Goal: Task Accomplishment & Management: Complete application form

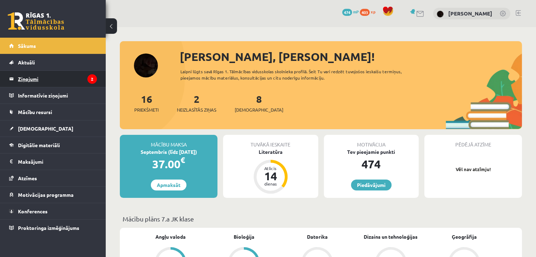
click at [43, 79] on legend "Ziņojumi 2" at bounding box center [57, 79] width 79 height 16
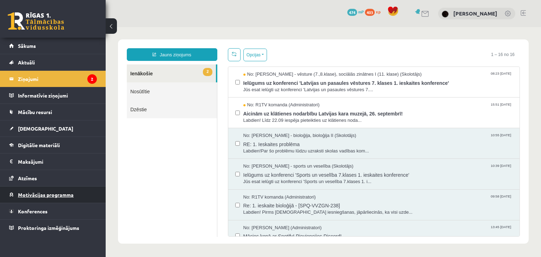
click at [13, 192] on link "Motivācijas programma" at bounding box center [53, 195] width 88 height 16
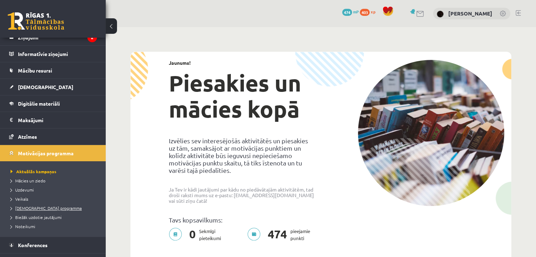
scroll to position [54, 0]
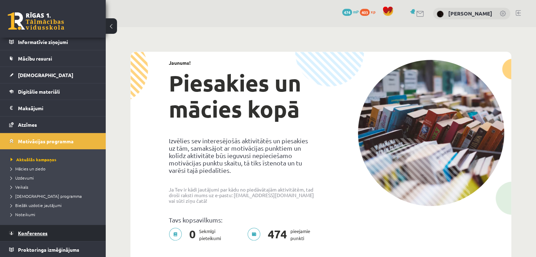
click at [21, 231] on span "Konferences" at bounding box center [33, 233] width 30 height 6
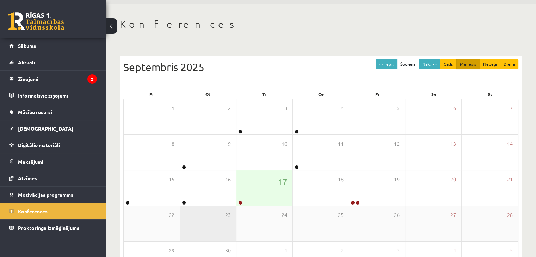
scroll to position [35, 0]
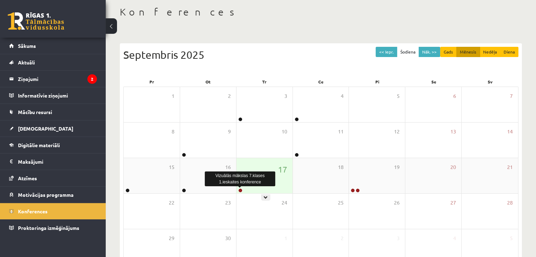
click at [241, 192] on link at bounding box center [240, 190] width 4 height 4
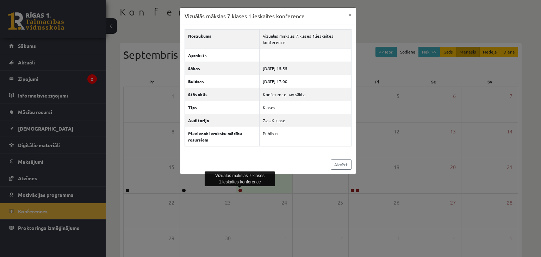
click at [240, 192] on div "Vizuālās mākslas 7.klases 1.ieskaites konference × Nosaukums Vizuālās mākslas 7…" at bounding box center [270, 128] width 541 height 257
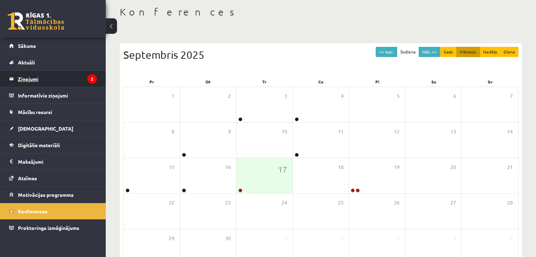
click at [78, 83] on legend "Ziņojumi 2" at bounding box center [57, 79] width 79 height 16
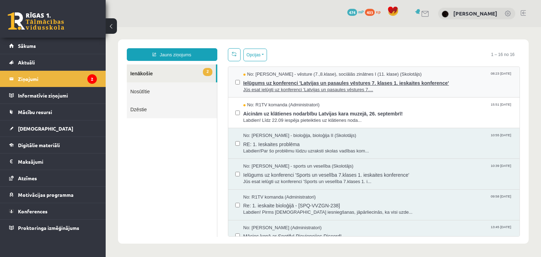
click at [293, 80] on span "Ielūgums uz konferenci 'Latvijas un pasaules vēstures 7. klases 1. ieskaites ko…" at bounding box center [378, 82] width 270 height 9
click at [240, 81] on div "No: Andris Garabidovičs - vēsture (7.,8.klase), sociālās zinātnes I (11. klase)…" at bounding box center [374, 82] width 278 height 22
click at [250, 82] on span "Ielūgums uz konferenci 'Latvijas un pasaules vēstures 7. klases 1. ieskaites ko…" at bounding box center [378, 82] width 270 height 9
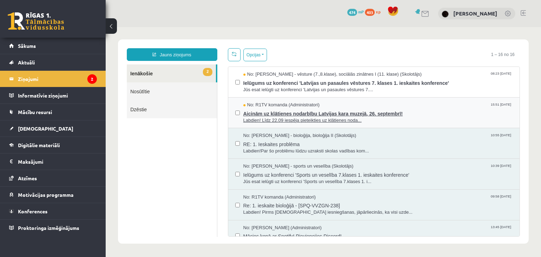
click at [262, 109] on span "Aicinām uz klātienes nodarbību Latvijas kara muzejā, 26. septembrī!" at bounding box center [378, 113] width 270 height 9
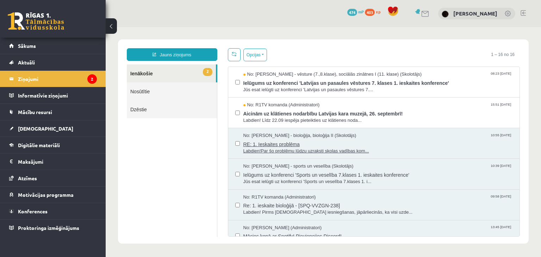
click at [256, 144] on span "RE: 1. Ieskaites problēma" at bounding box center [378, 143] width 270 height 9
click at [31, 133] on link "[DEMOGRAPHIC_DATA]" at bounding box center [53, 128] width 88 height 16
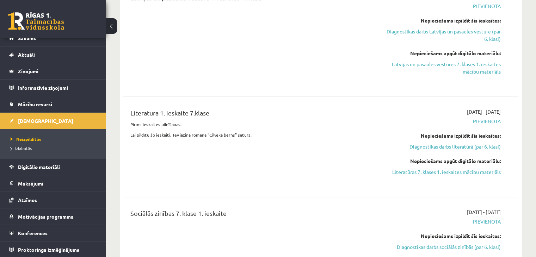
scroll to position [388, 0]
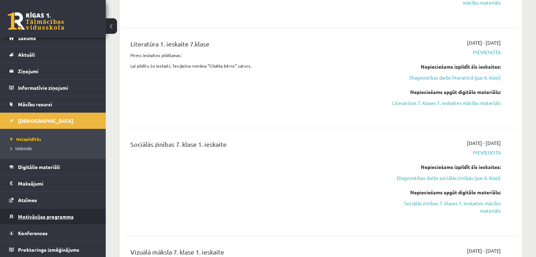
click at [34, 215] on span "Motivācijas programma" at bounding box center [46, 217] width 56 height 6
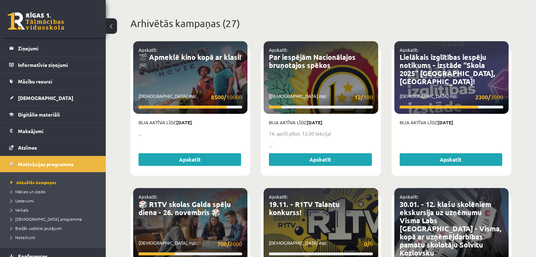
scroll to position [43, 0]
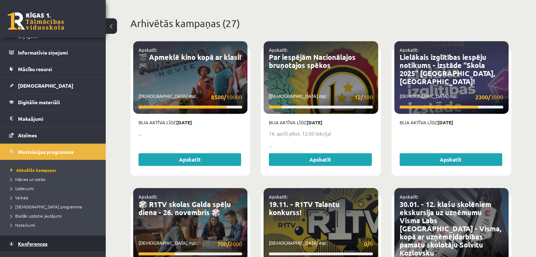
click at [50, 240] on link "Konferences" at bounding box center [53, 244] width 88 height 16
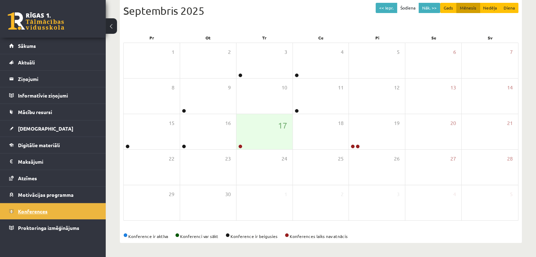
scroll to position [79, 0]
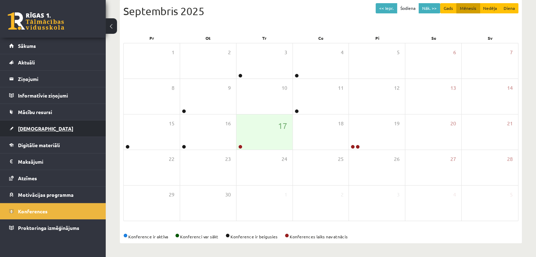
click at [47, 132] on link "[DEMOGRAPHIC_DATA]" at bounding box center [53, 128] width 88 height 16
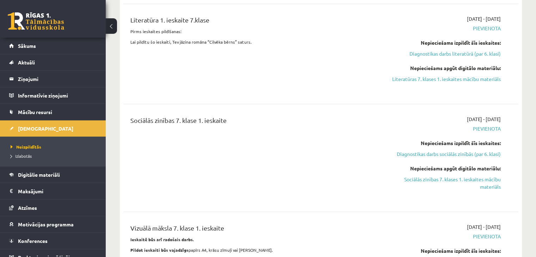
scroll to position [466, 0]
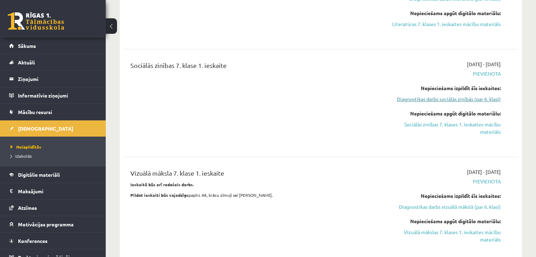
click at [431, 95] on link "Diagnostikas darbs sociālās zinībās (par 6. klasi)" at bounding box center [442, 98] width 116 height 7
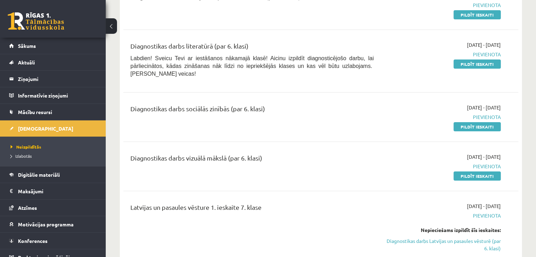
scroll to position [92, 0]
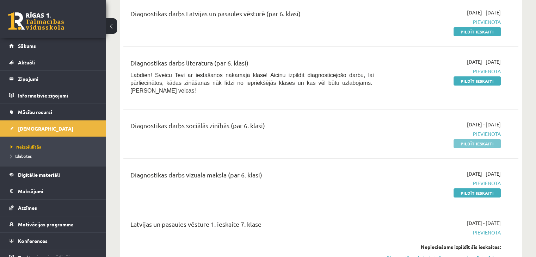
click at [464, 139] on link "Pildīt ieskaiti" at bounding box center [476, 143] width 47 height 9
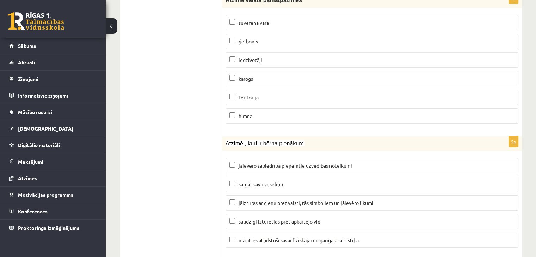
scroll to position [2576, 0]
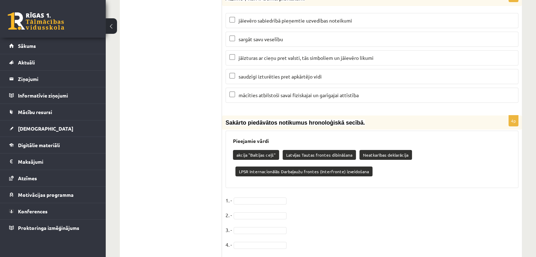
drag, startPoint x: 221, startPoint y: 105, endPoint x: 303, endPoint y: 222, distance: 142.7
copy div "1l Ipsumd sitam cons Adipisci elitseddoei tempo IN utlabor 8e Dolo ma aliquae a…"
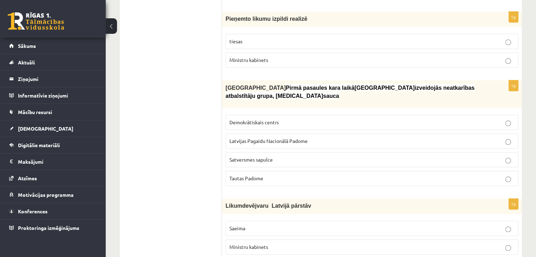
scroll to position [0, 0]
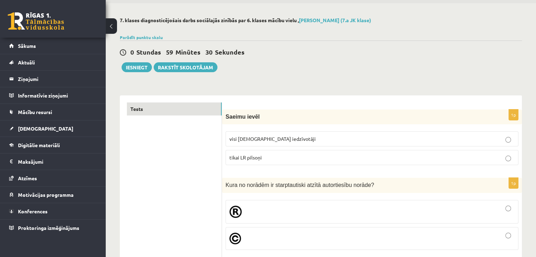
scroll to position [70, 0]
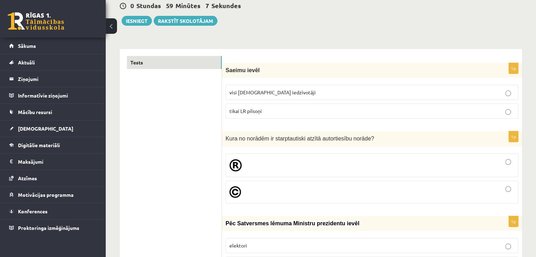
click at [248, 106] on label "tikai LR pilsoņi" at bounding box center [371, 111] width 293 height 15
click at [248, 195] on div at bounding box center [371, 192] width 285 height 15
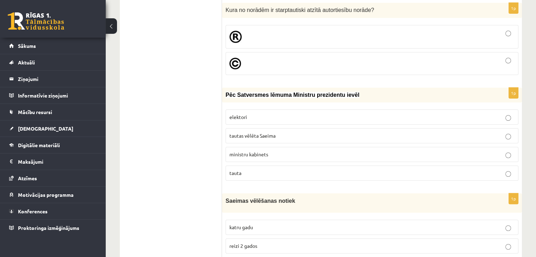
scroll to position [211, 0]
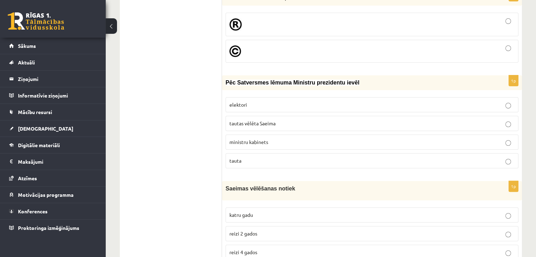
click at [229, 122] on label "tautas vēlēta Saeima" at bounding box center [371, 123] width 293 height 15
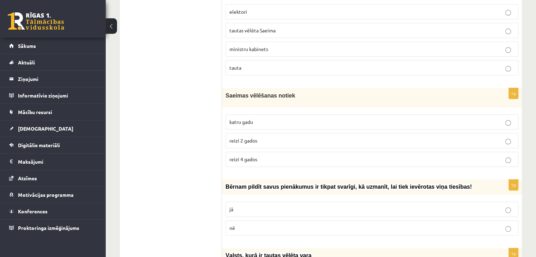
scroll to position [317, 0]
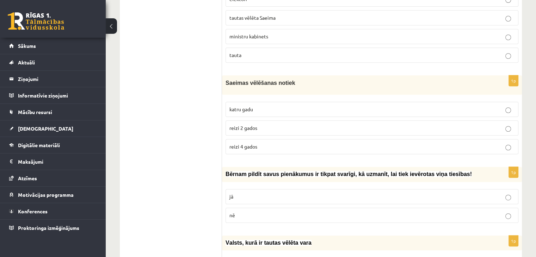
click at [227, 144] on label "reizi 4 gados" at bounding box center [371, 146] width 293 height 15
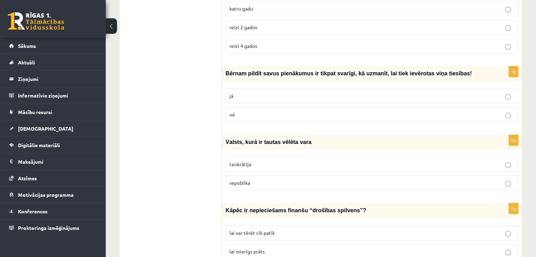
scroll to position [423, 0]
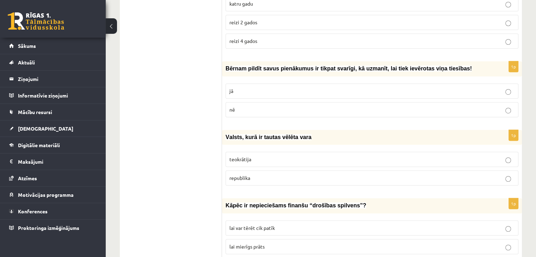
click at [260, 93] on label "jā" at bounding box center [371, 90] width 293 height 15
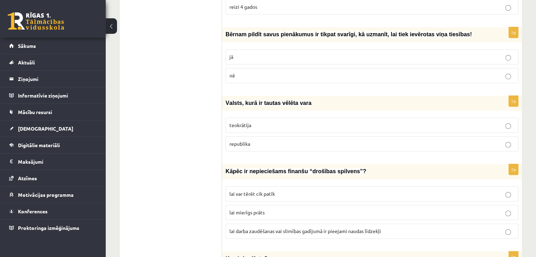
scroll to position [493, 0]
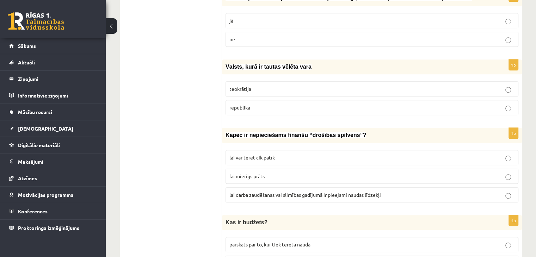
click at [234, 104] on span "republika" at bounding box center [239, 107] width 21 height 6
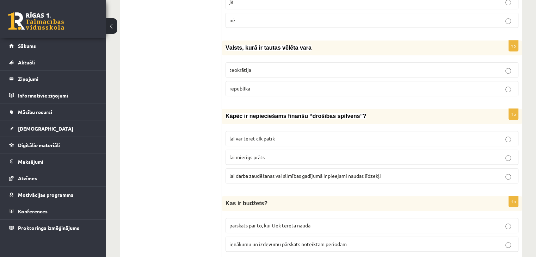
scroll to position [528, 0]
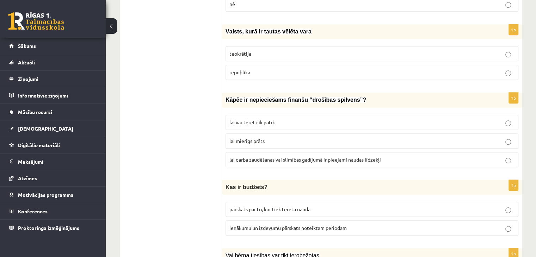
click at [244, 156] on span "lai darba zaudēšanas vai slimības gadījumā ir pieejami naudas līdzekļi" at bounding box center [304, 159] width 151 height 6
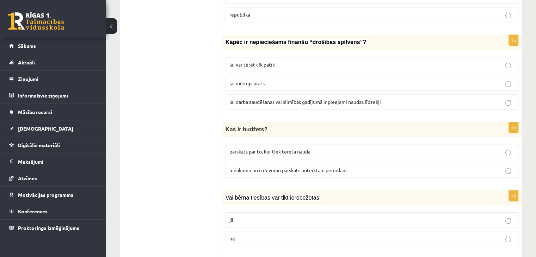
scroll to position [599, 0]
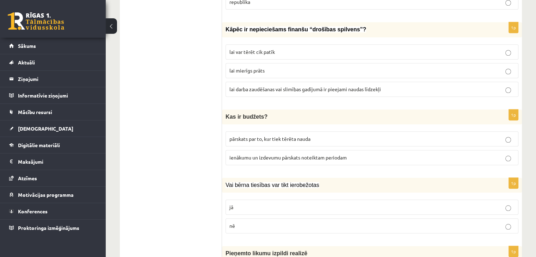
click at [252, 161] on fieldset "pārskats par to, kur tiek tērēta nauda ienākumu un izdevumu pārskats noteiktam …" at bounding box center [371, 147] width 293 height 39
click at [252, 160] on label "ienākumu un izdevumu pārskats noteiktam periodam" at bounding box center [371, 157] width 293 height 15
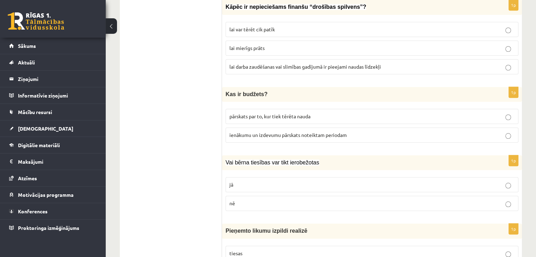
scroll to position [669, 0]
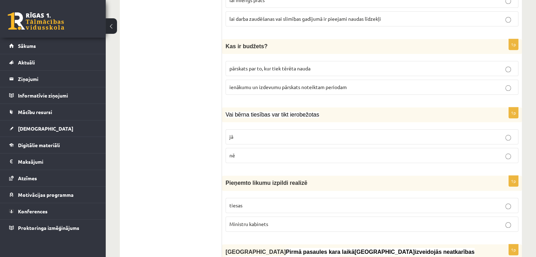
click at [241, 129] on label "jā" at bounding box center [371, 136] width 293 height 15
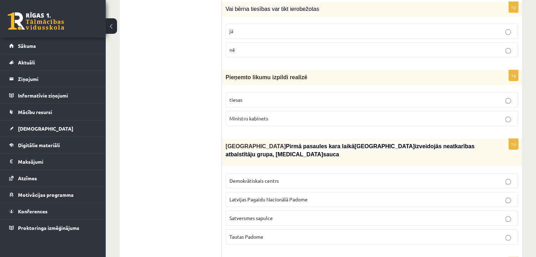
click at [242, 119] on label "Ministru kabinets" at bounding box center [371, 118] width 293 height 15
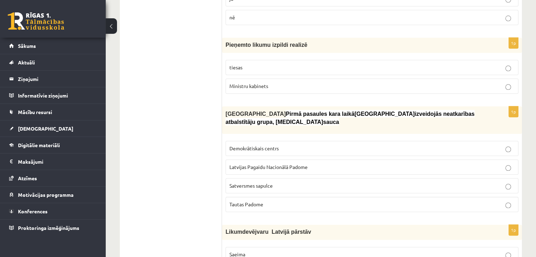
scroll to position [846, 0]
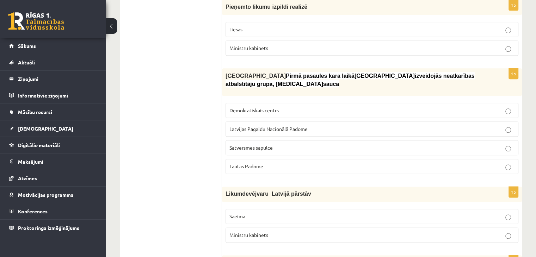
click at [245, 126] on span "Latvijas Pagaidu Nacionālā Padome" at bounding box center [268, 129] width 78 height 6
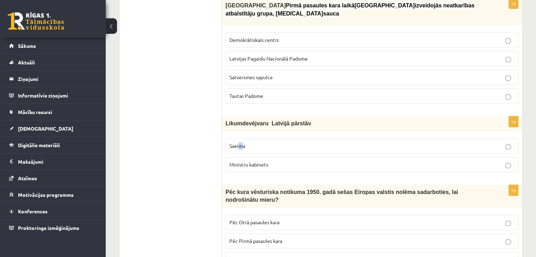
click at [240, 142] on p "Saeima" at bounding box center [371, 145] width 285 height 7
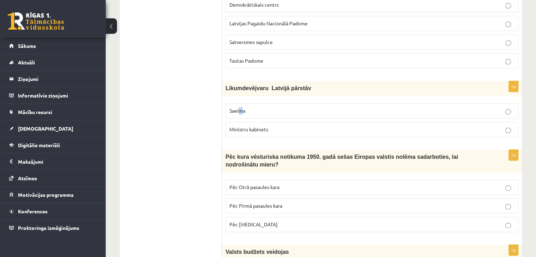
click at [241, 107] on p "Saeima" at bounding box center [371, 110] width 285 height 7
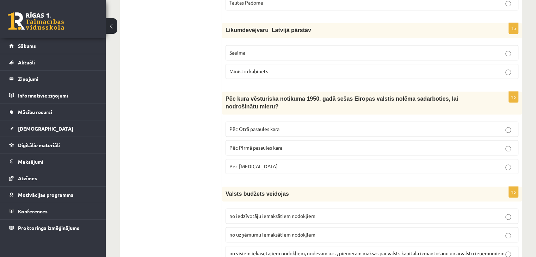
scroll to position [1022, 0]
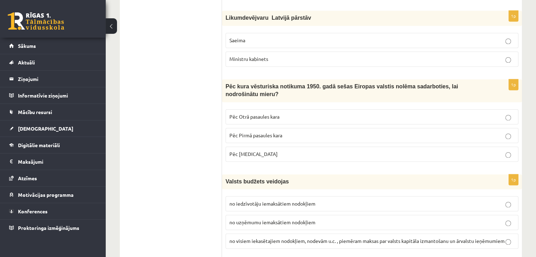
drag, startPoint x: 237, startPoint y: 99, endPoint x: 233, endPoint y: 96, distance: 5.4
click at [237, 113] on p "Pēc Otrā pasaules kara" at bounding box center [371, 116] width 285 height 7
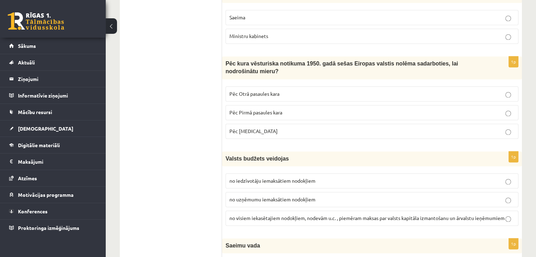
scroll to position [1057, 0]
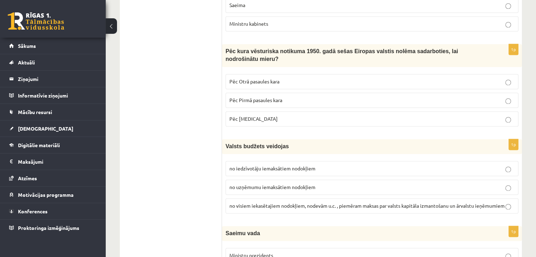
click at [242, 198] on label "no visiem iekasētajiem nodokļiem, nodevām u.c. , piemēram maksas par valsts kap…" at bounding box center [371, 205] width 293 height 15
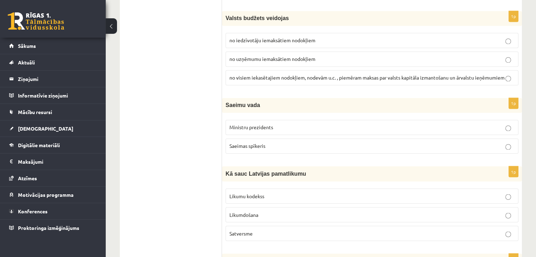
scroll to position [1198, 0]
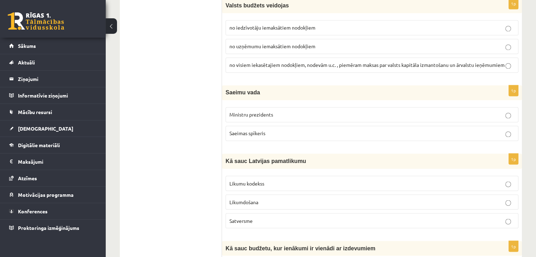
click at [251, 130] on span "Saeimas spīkeris" at bounding box center [247, 133] width 36 height 6
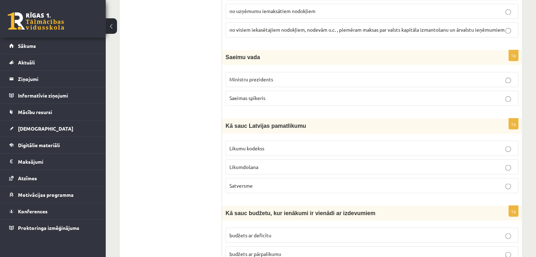
click at [247, 182] on span "Satversme" at bounding box center [240, 185] width 23 height 6
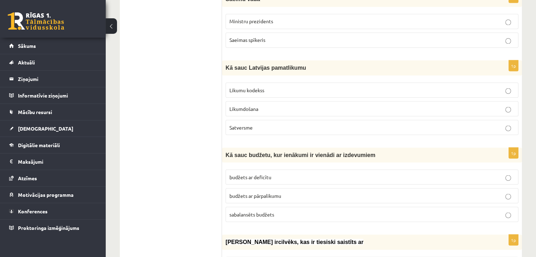
scroll to position [1304, 0]
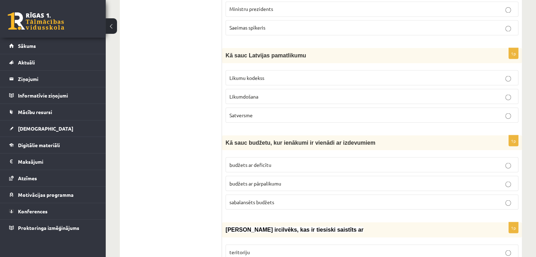
click at [256, 180] on p "budžets ar pārpalikumu" at bounding box center [371, 183] width 285 height 7
click at [254, 199] on span "sabalansēts budžets" at bounding box center [251, 202] width 45 height 6
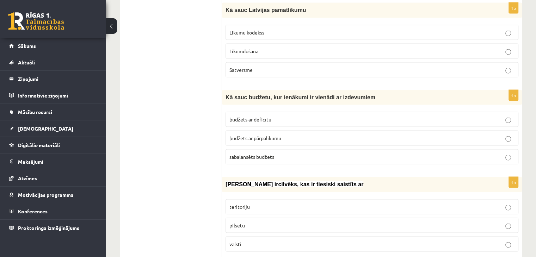
scroll to position [1374, 0]
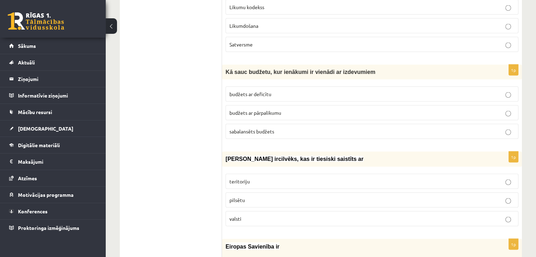
click at [244, 215] on p "valsti" at bounding box center [371, 218] width 285 height 7
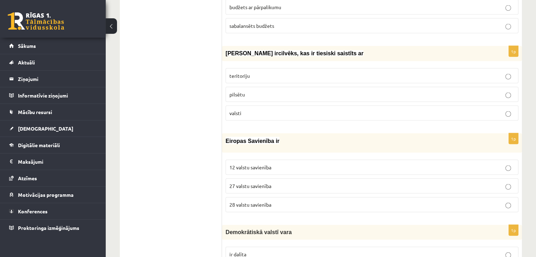
scroll to position [1515, 0]
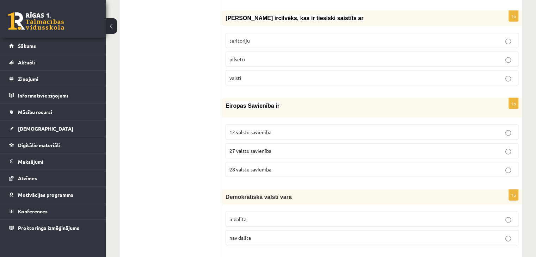
click at [245, 147] on p "27 valstu savienība" at bounding box center [371, 150] width 285 height 7
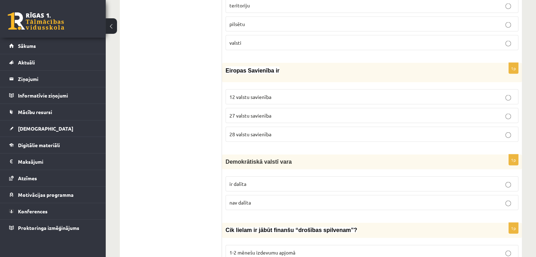
click at [247, 180] on p "ir dalīta" at bounding box center [371, 183] width 285 height 7
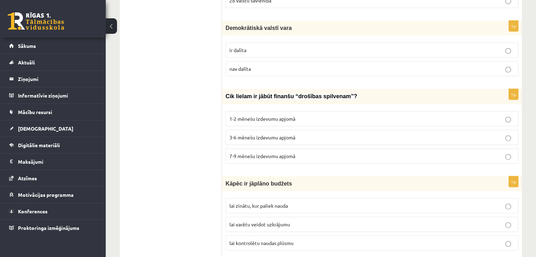
scroll to position [1691, 0]
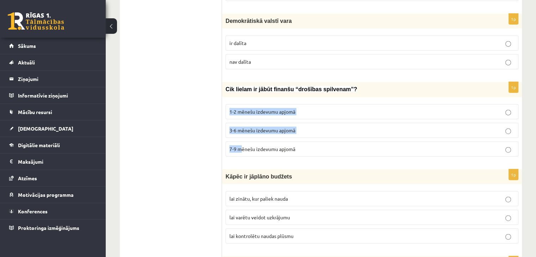
drag, startPoint x: 230, startPoint y: 99, endPoint x: 245, endPoint y: 131, distance: 35.3
click at [245, 129] on fieldset "1-2 mēnešu izdevumu apjomā 3-6 mēnešu izdevumu apjomā 7-9 mēnešu izdevumu apjomā" at bounding box center [371, 130] width 293 height 58
click at [244, 146] on span "7-9 mēnešu izdevumu apjomā" at bounding box center [262, 149] width 66 height 6
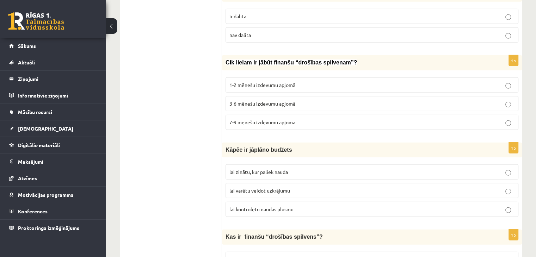
scroll to position [1762, 0]
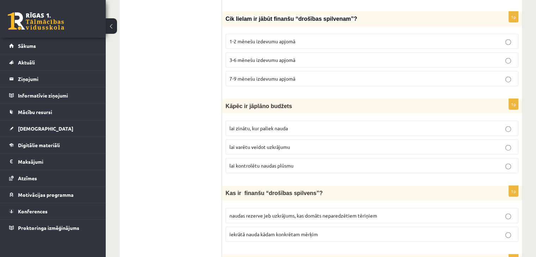
click at [234, 121] on label "lai zinātu, kur paliek nauda" at bounding box center [371, 128] width 293 height 15
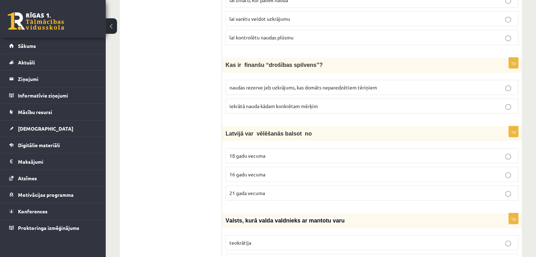
scroll to position [1903, 0]
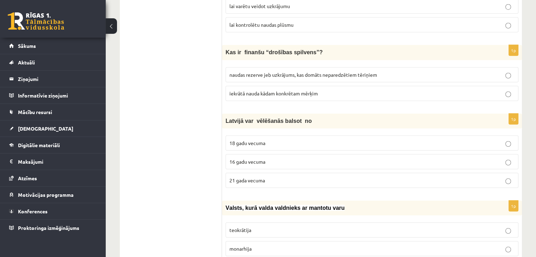
click at [261, 67] on label "naudas rezerve jeb uzkrājums, kas domāts neparedzētiem tēriņiem" at bounding box center [371, 74] width 293 height 15
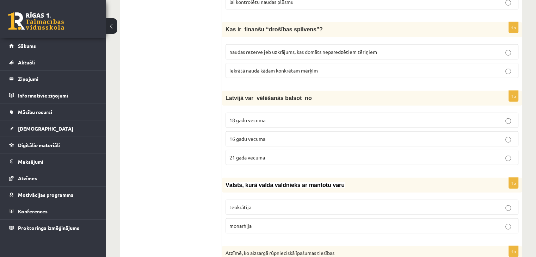
scroll to position [1938, 0]
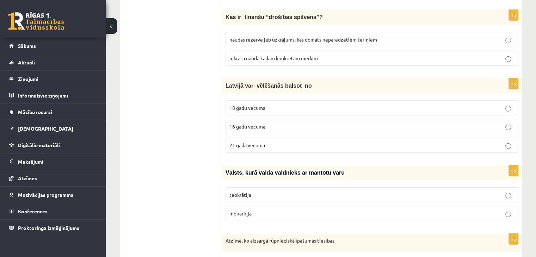
click at [255, 105] on span "18 gadu vecuma" at bounding box center [247, 108] width 36 height 6
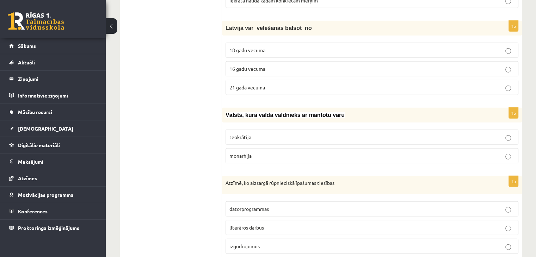
scroll to position [2008, 0]
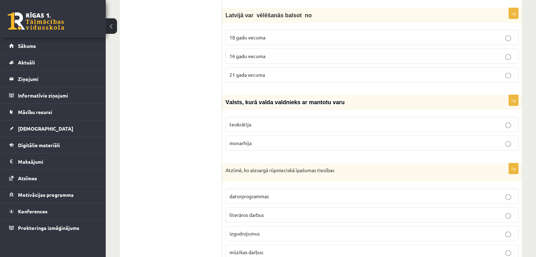
click at [241, 140] on span "monarhija" at bounding box center [240, 143] width 22 height 6
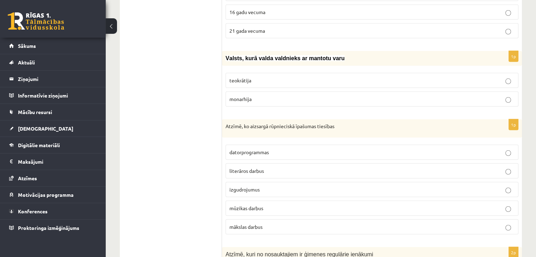
scroll to position [2079, 0]
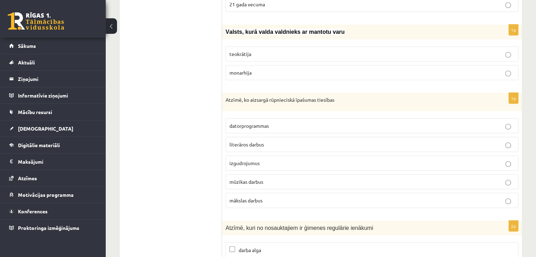
click at [248, 160] on p "izgudrojumus" at bounding box center [371, 163] width 285 height 7
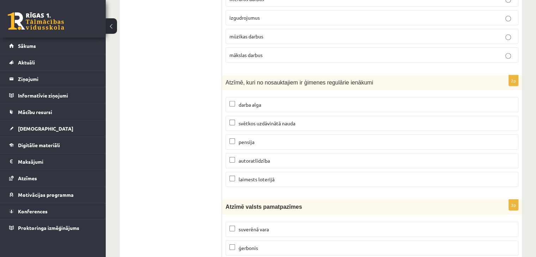
scroll to position [2255, 0]
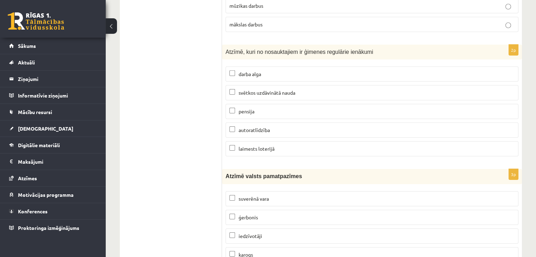
click at [237, 108] on p "pensija" at bounding box center [371, 111] width 285 height 7
click at [233, 123] on label "autoratlīdzība" at bounding box center [371, 130] width 293 height 15
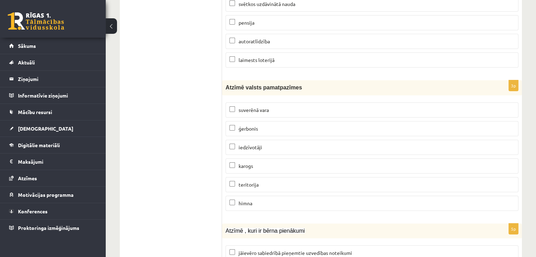
scroll to position [2361, 0]
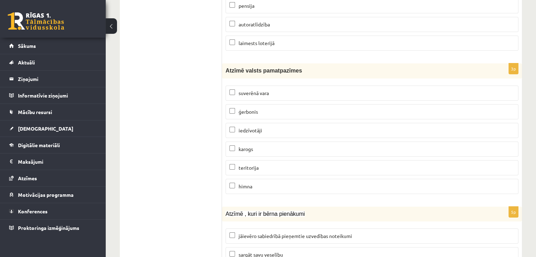
click at [253, 86] on label "suverēnā vara" at bounding box center [371, 93] width 293 height 15
click at [237, 127] on p "iedzīvotāji" at bounding box center [371, 130] width 285 height 7
click at [239, 165] on span "teritorija" at bounding box center [249, 168] width 20 height 6
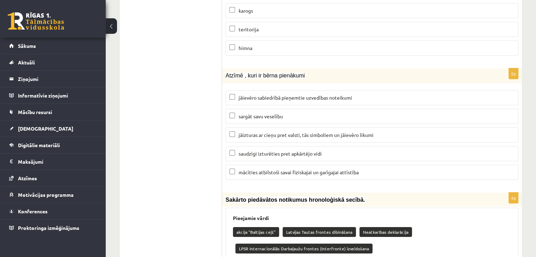
scroll to position [2501, 0]
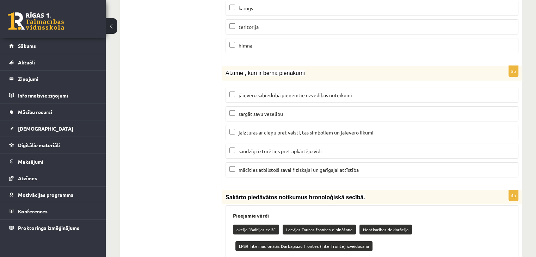
click at [251, 92] on p "jāievēro sabiedrībā pieņemtie uzvedības noteikumi" at bounding box center [371, 95] width 285 height 7
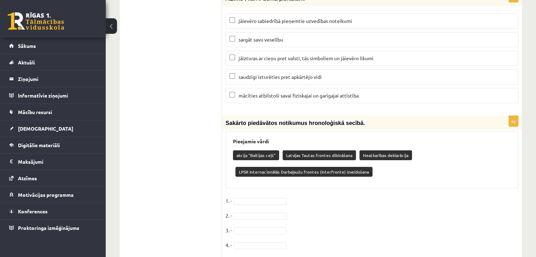
scroll to position [2576, 0]
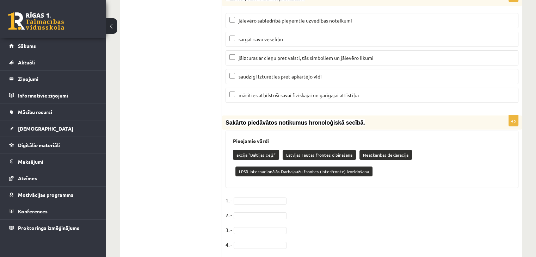
click at [235, 195] on fieldset "1. - 2. - 3. - 4. -" at bounding box center [371, 224] width 293 height 59
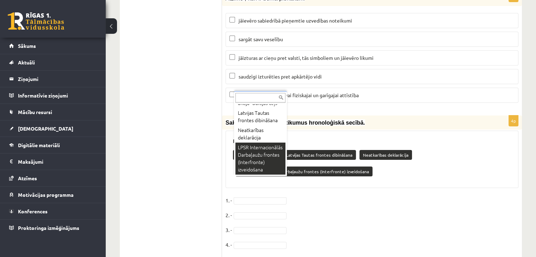
scroll to position [2559, 0]
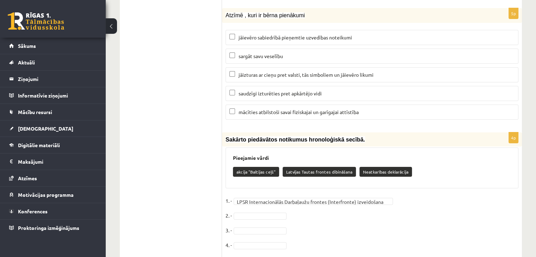
click at [245, 199] on fieldset "**********" at bounding box center [371, 225] width 293 height 59
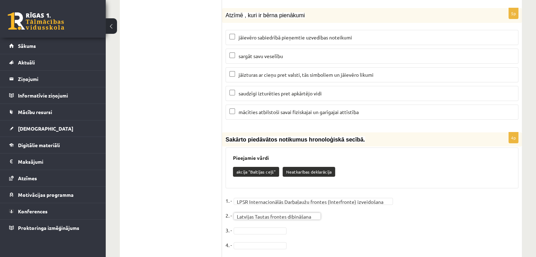
click at [249, 204] on fieldset "**********" at bounding box center [371, 225] width 293 height 59
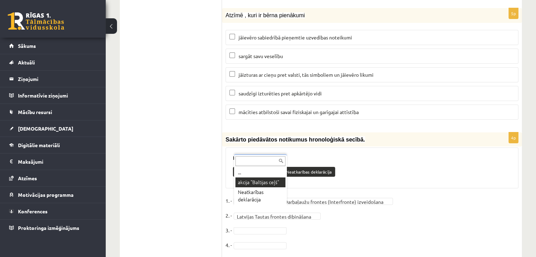
drag, startPoint x: 255, startPoint y: 183, endPoint x: 259, endPoint y: 187, distance: 5.5
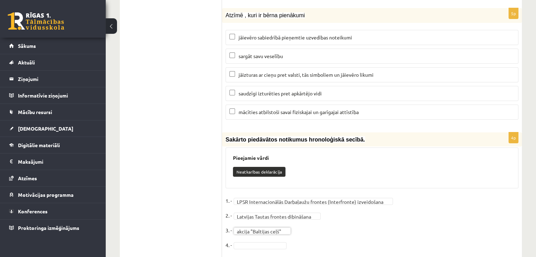
drag, startPoint x: 262, startPoint y: 215, endPoint x: 263, endPoint y: 219, distance: 3.6
click at [263, 218] on fieldset "**********" at bounding box center [371, 225] width 293 height 59
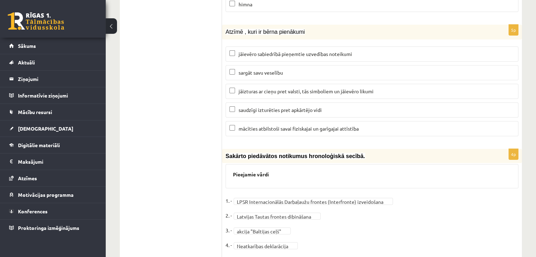
click at [354, 212] on fieldset "**********" at bounding box center [371, 225] width 293 height 59
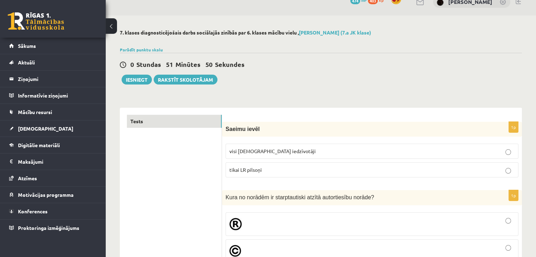
scroll to position [0, 0]
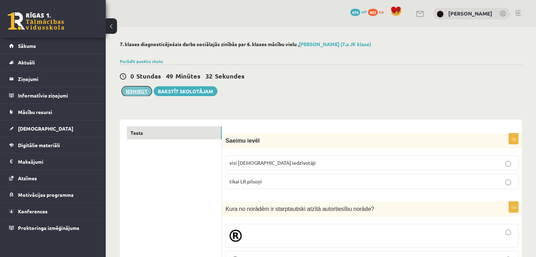
click at [134, 89] on button "Iesniegt" at bounding box center [137, 91] width 30 height 10
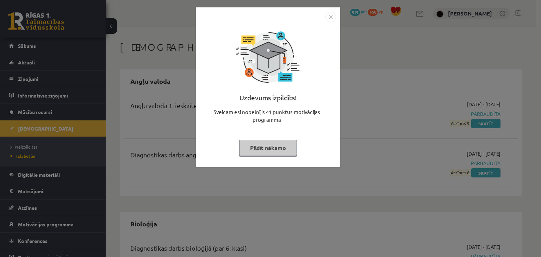
click at [329, 21] on img "Close" at bounding box center [331, 17] width 11 height 11
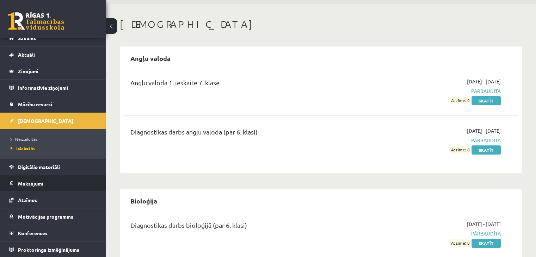
scroll to position [35, 0]
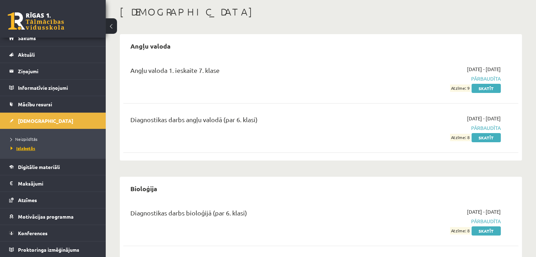
click at [30, 148] on span "Izlabotās" at bounding box center [23, 149] width 25 height 6
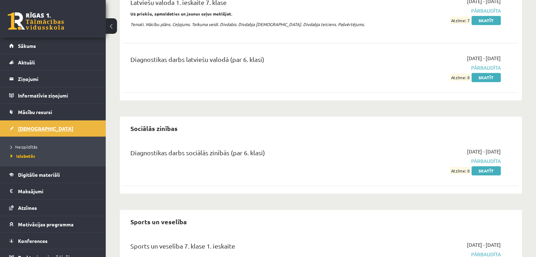
scroll to position [388, 0]
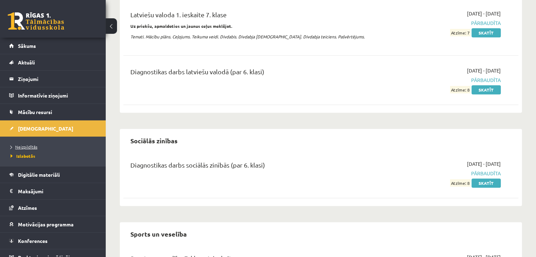
click at [16, 144] on span "Neizpildītās" at bounding box center [24, 147] width 27 height 6
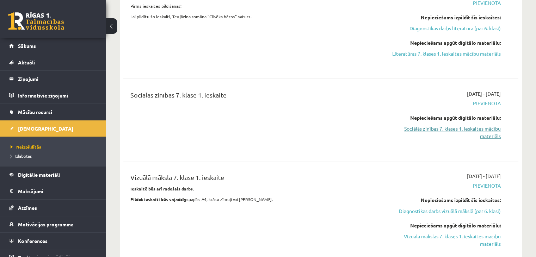
click at [428, 125] on link "Sociālās zinības 7. klases 1. ieskaites mācību materiāls" at bounding box center [442, 132] width 116 height 15
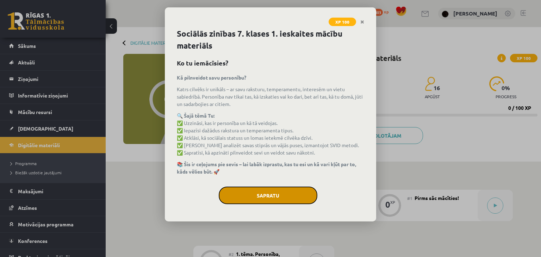
click at [261, 192] on button "Sapratu" at bounding box center [268, 196] width 99 height 18
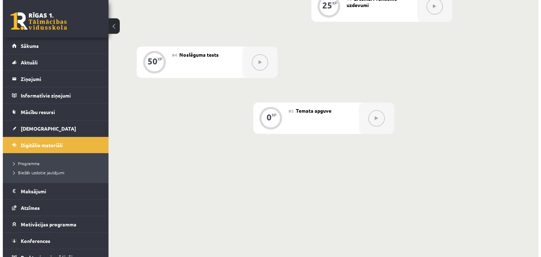
scroll to position [135, 0]
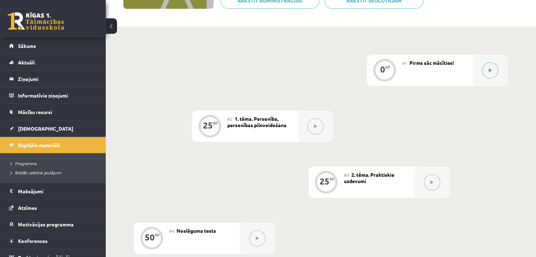
click at [473, 77] on div at bounding box center [489, 70] width 35 height 31
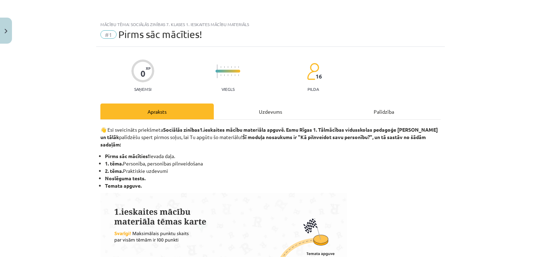
click at [311, 105] on div "Uzdevums" at bounding box center [270, 112] width 113 height 16
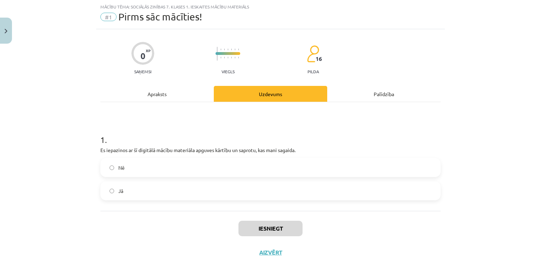
click at [222, 194] on label "Jā" at bounding box center [270, 191] width 339 height 18
click at [259, 226] on button "Iesniegt" at bounding box center [271, 229] width 64 height 16
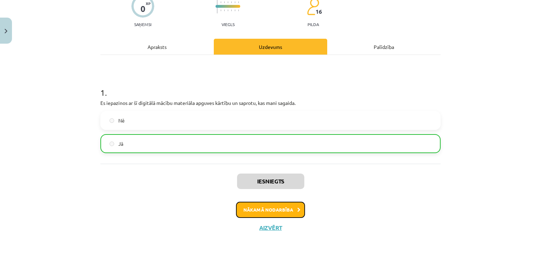
click at [256, 212] on button "Nākamā nodarbība" at bounding box center [270, 210] width 69 height 16
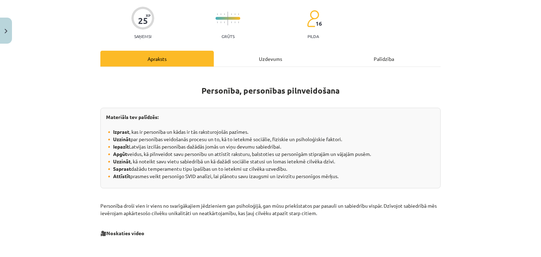
click at [267, 52] on div "Uzdevums" at bounding box center [270, 59] width 113 height 16
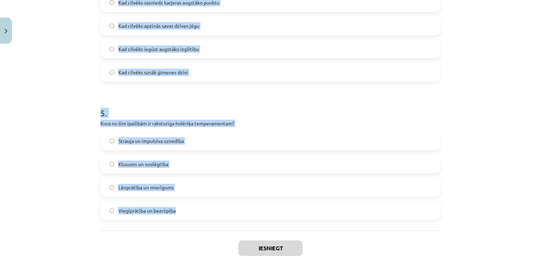
scroll to position [643, 0]
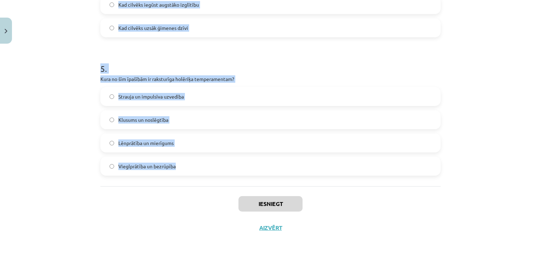
drag, startPoint x: 94, startPoint y: 66, endPoint x: 297, endPoint y: 185, distance: 235.5
copy form "1 . Kas ir SVID analīze? Tehnika, lai novērtētu cilvēka emocionālo inteliģenci …"
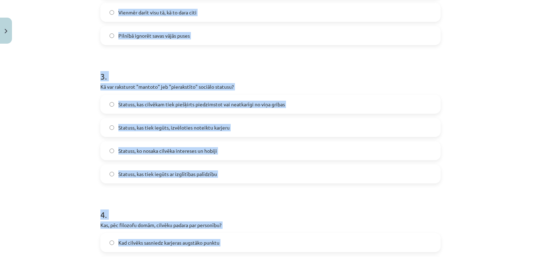
scroll to position [0, 0]
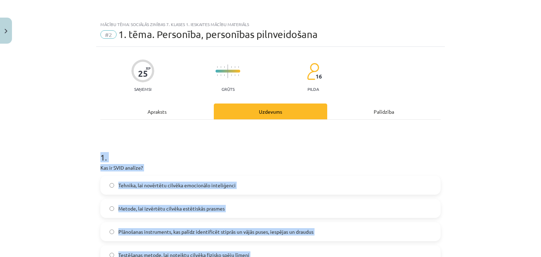
click at [462, 126] on div "Mācību tēma: Sociālās zinības 7. klases 1. ieskaites mācību materiāls #2 1. tēm…" at bounding box center [270, 128] width 541 height 257
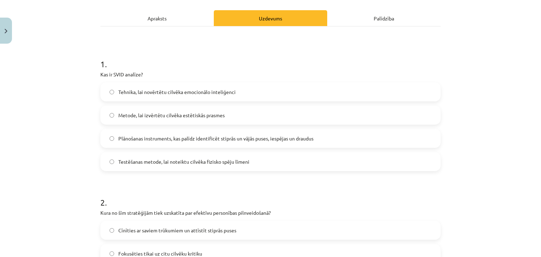
scroll to position [106, 0]
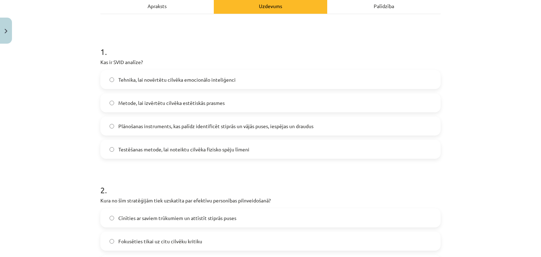
click at [216, 126] on span "Plānošanas instruments, kas palīdz identificēt stiprās un vājās puses, iespējas…" at bounding box center [215, 126] width 195 height 7
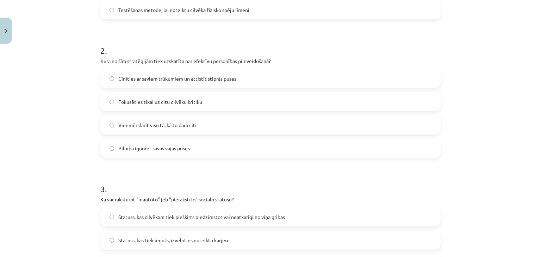
scroll to position [247, 0]
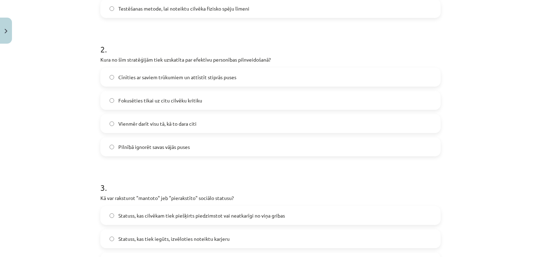
click at [118, 79] on span "Cīnīties ar saviem trūkumiem un attīstīt stiprās puses" at bounding box center [177, 77] width 118 height 7
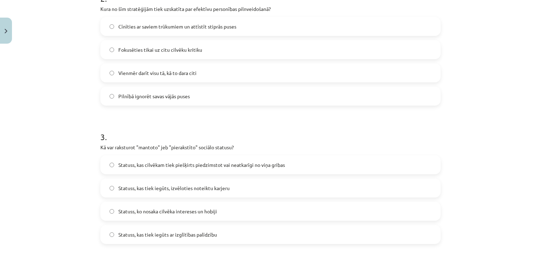
scroll to position [352, 0]
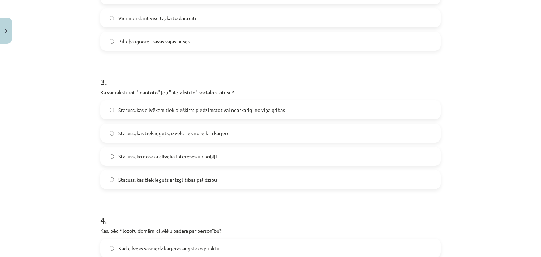
click at [147, 110] on span "Statuss, kas cilvēkam tiek piešķirts piedzimstot vai neatkarīgi no viņa gribas" at bounding box center [201, 109] width 167 height 7
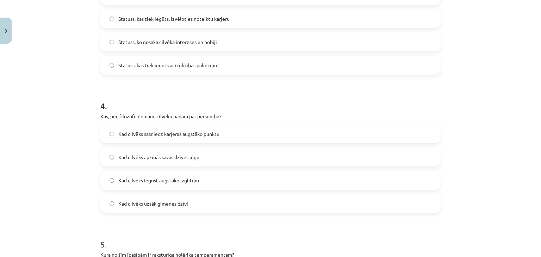
scroll to position [493, 0]
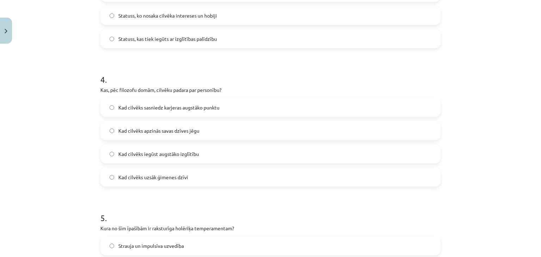
click at [125, 127] on span "Kad cilvēks apzinās savas dzīves jēgu" at bounding box center [158, 130] width 81 height 7
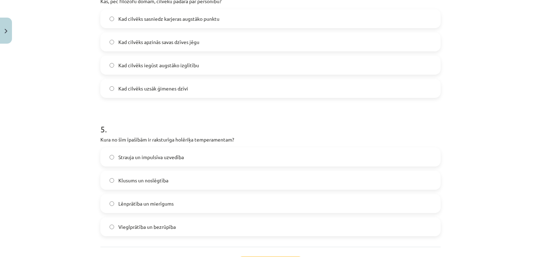
scroll to position [634, 0]
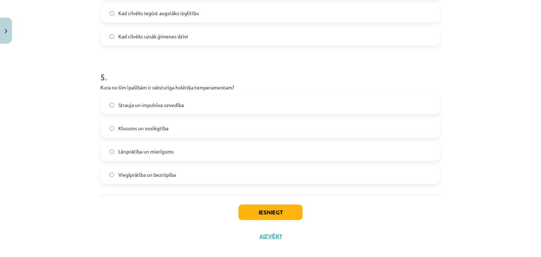
click at [134, 106] on span "Strauja un impulsīva uzvedība" at bounding box center [151, 104] width 66 height 7
click at [258, 213] on button "Iesniegt" at bounding box center [271, 213] width 64 height 16
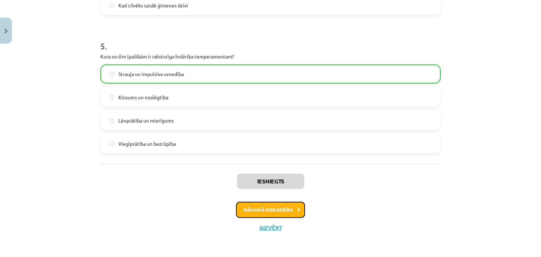
click at [267, 208] on button "Nākamā nodarbība" at bounding box center [270, 210] width 69 height 16
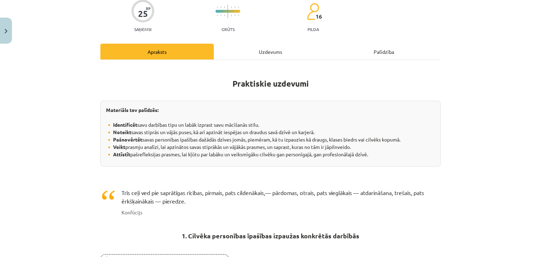
scroll to position [18, 0]
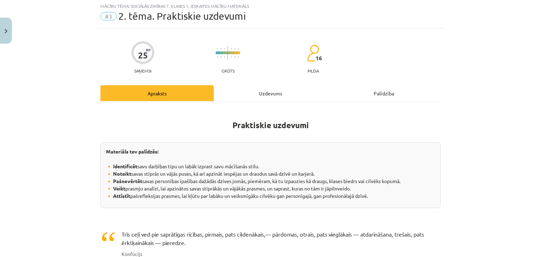
click at [248, 99] on div "Uzdevums" at bounding box center [270, 93] width 113 height 16
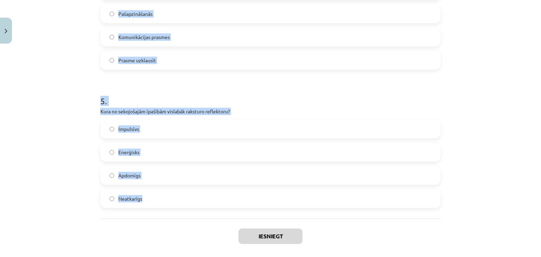
scroll to position [643, 0]
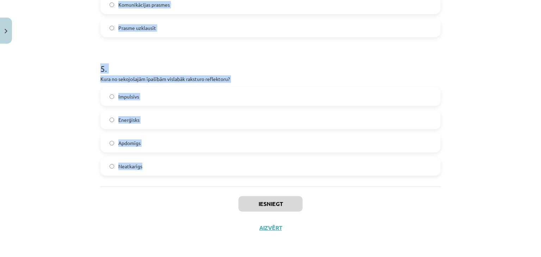
drag, startPoint x: 83, startPoint y: 153, endPoint x: 164, endPoint y: 186, distance: 87.2
click at [164, 186] on div "Mācību tēma: Sociālās zinības 7. klases 1. ieskaites mācību materiāls #3 2. tēm…" at bounding box center [270, 128] width 541 height 257
copy form "1 . SVID analīzē vājās puses apzīmē: Prasmes, kuras tev trūkst Iespējas, kuras …"
click at [120, 144] on span "Apdomīgs" at bounding box center [129, 143] width 22 height 7
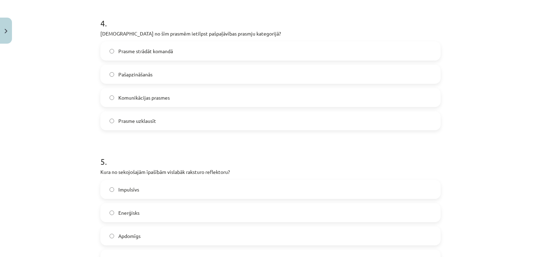
scroll to position [537, 0]
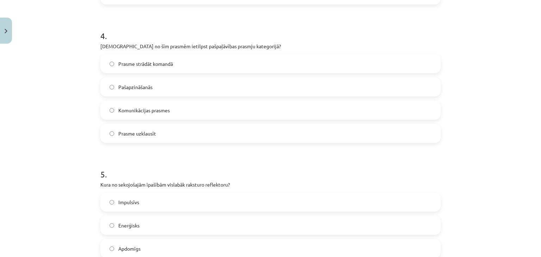
click at [120, 87] on span "Pašapzināšanās" at bounding box center [135, 86] width 34 height 7
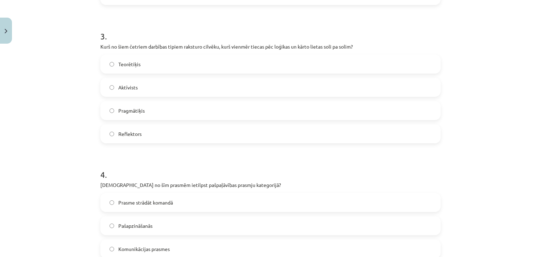
scroll to position [396, 0]
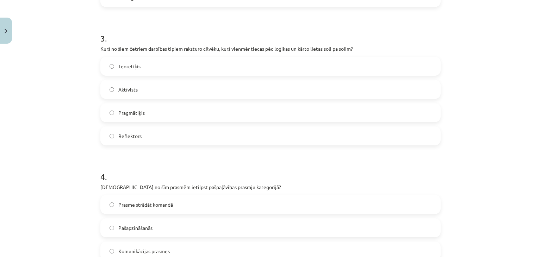
click at [132, 72] on label "Teorētiķis" at bounding box center [270, 66] width 339 height 18
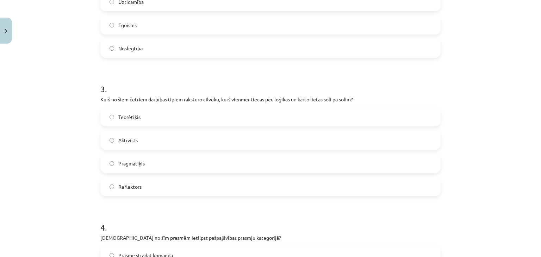
scroll to position [255, 0]
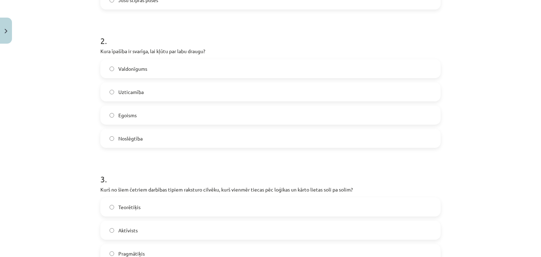
click at [131, 87] on label "Uzticamība" at bounding box center [270, 92] width 339 height 18
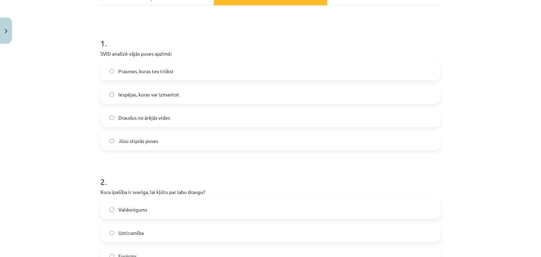
click at [137, 71] on span "Prasmes, kuras tev trūkst" at bounding box center [145, 71] width 55 height 7
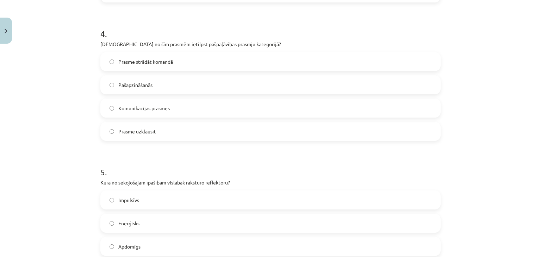
scroll to position [643, 0]
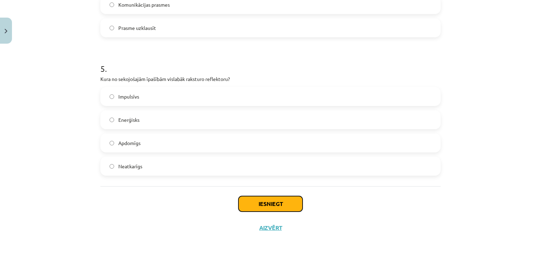
click at [273, 200] on button "Iesniegt" at bounding box center [271, 204] width 64 height 16
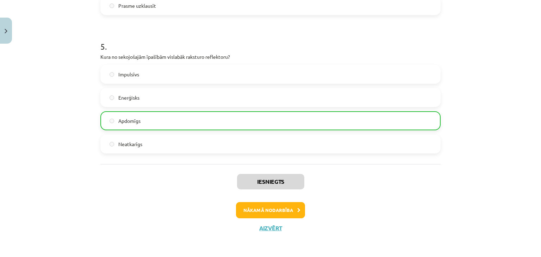
scroll to position [665, 0]
click at [254, 210] on button "Nākamā nodarbība" at bounding box center [270, 210] width 69 height 16
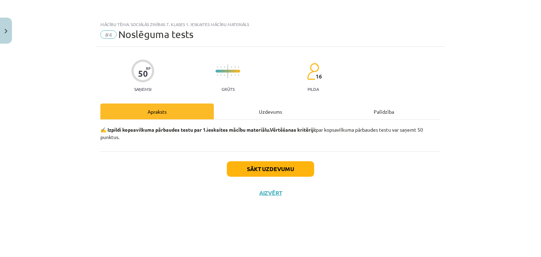
scroll to position [0, 0]
click at [254, 112] on div "Uzdevums" at bounding box center [270, 112] width 113 height 16
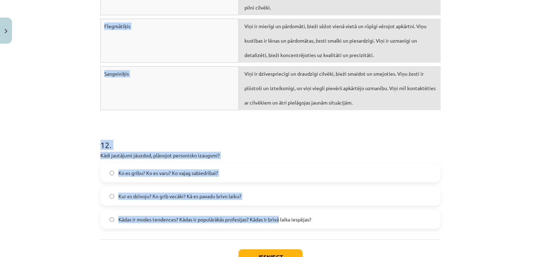
scroll to position [1868, 0]
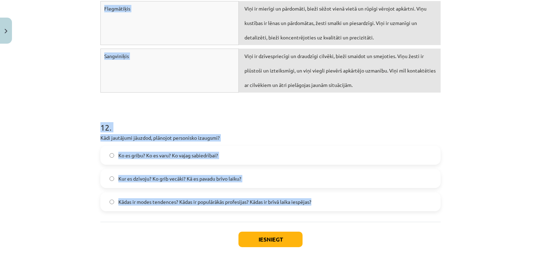
drag, startPoint x: 97, startPoint y: 117, endPoint x: 319, endPoint y: 208, distance: 239.9
copy form "1 . Kas raksturo personību. Atzīmē visus piemērotos variantus. temperaments vie…"
click at [153, 76] on div "Sangviniķis" at bounding box center [169, 71] width 138 height 44
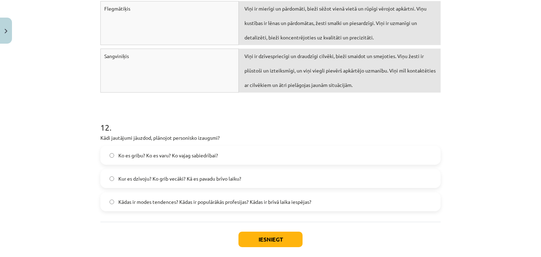
click at [127, 57] on div "Sangviniķis" at bounding box center [169, 71] width 138 height 44
click at [115, 55] on span "Sangviniķis" at bounding box center [116, 56] width 25 height 6
click at [137, 57] on div "Sangviniķis" at bounding box center [169, 71] width 138 height 44
click at [130, 57] on div "Sangviniķis" at bounding box center [169, 71] width 138 height 44
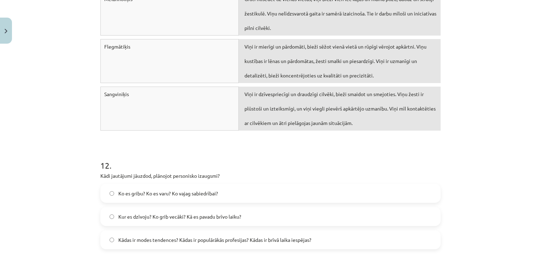
scroll to position [1798, 0]
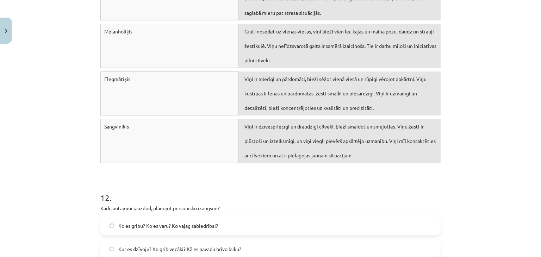
click at [300, 130] on div "Viņi ir dzīvespriecīgi un draudzīgi cilvēki, bieži smaidot un smejoties. Viņu ž…" at bounding box center [340, 141] width 202 height 44
drag, startPoint x: 300, startPoint y: 130, endPoint x: 300, endPoint y: 125, distance: 4.6
click at [300, 125] on div "Viņi ir dzīvespriecīgi un draudzīgi cilvēki, bieži smaidot un smejoties. Viņu ž…" at bounding box center [340, 141] width 202 height 44
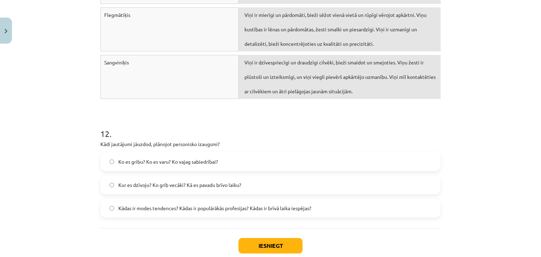
scroll to position [1903, 0]
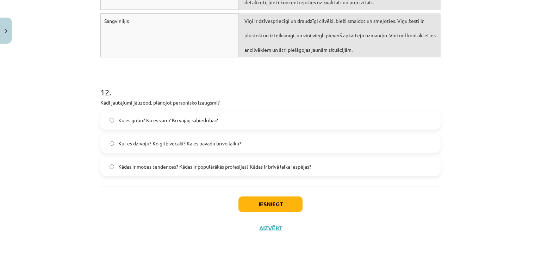
click at [151, 120] on span "Ko es gribu? Ko es varu? Ko vajag sabiedrībai?" at bounding box center [168, 120] width 100 height 7
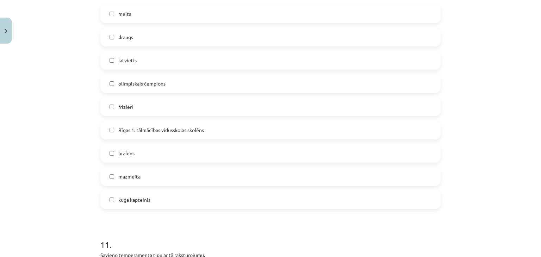
scroll to position [1480, 0]
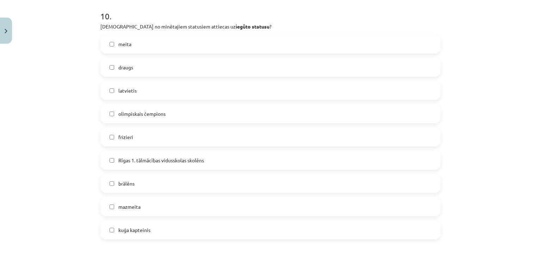
drag, startPoint x: 125, startPoint y: 110, endPoint x: 126, endPoint y: 104, distance: 6.4
click at [125, 111] on span "olimpiskais čempions" at bounding box center [141, 113] width 47 height 7
click at [121, 134] on span "frizieri" at bounding box center [125, 137] width 15 height 7
click at [122, 158] on span "Rīgas 1. tālmācības vidusskolas skolēns" at bounding box center [161, 160] width 86 height 7
click at [143, 227] on span "kuģa kapteinis" at bounding box center [134, 230] width 32 height 7
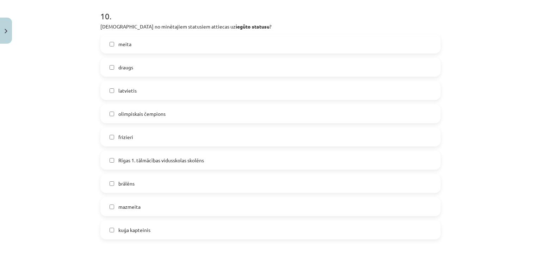
click at [136, 63] on label "draugs" at bounding box center [270, 67] width 339 height 18
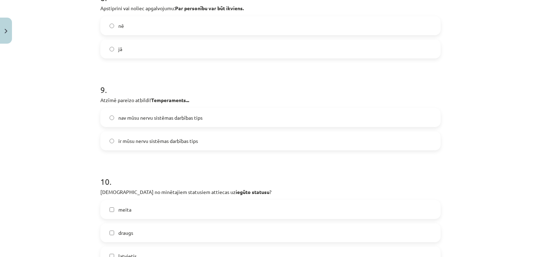
scroll to position [1304, 0]
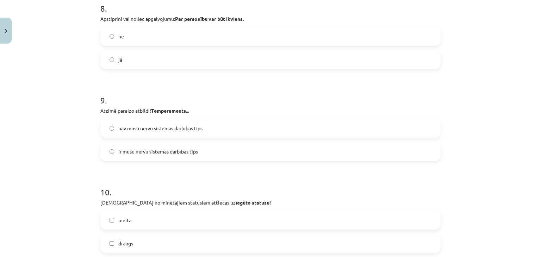
click at [128, 150] on span "ir mūsu nervu sistēmas darbības tips" at bounding box center [158, 151] width 80 height 7
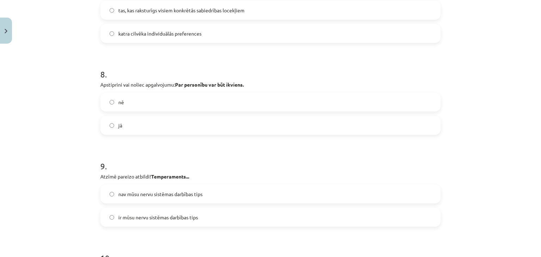
scroll to position [1234, 0]
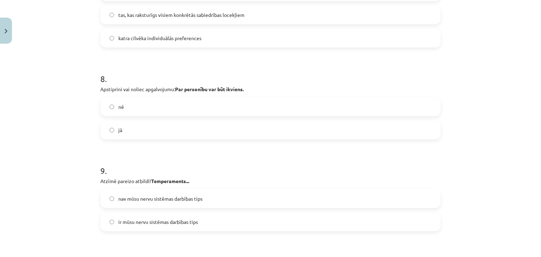
click at [118, 127] on span "jā" at bounding box center [120, 129] width 4 height 7
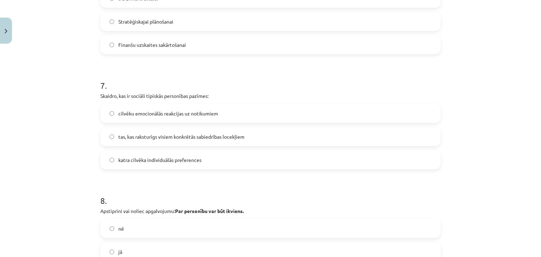
scroll to position [1093, 0]
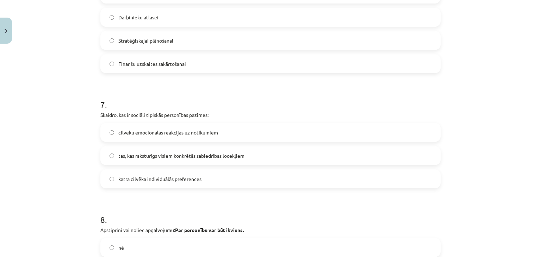
click at [142, 160] on label "tas, kas raksturīgs visiem konkrētās sabiedrības locekļiem" at bounding box center [270, 156] width 339 height 18
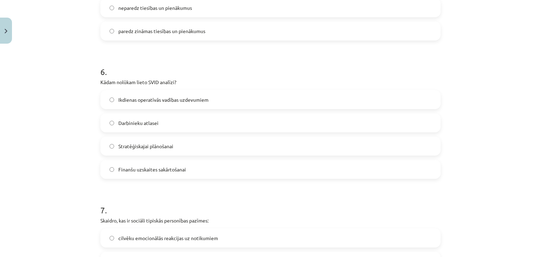
click at [130, 143] on span "Stratēģiskajai plānošanai" at bounding box center [145, 146] width 55 height 7
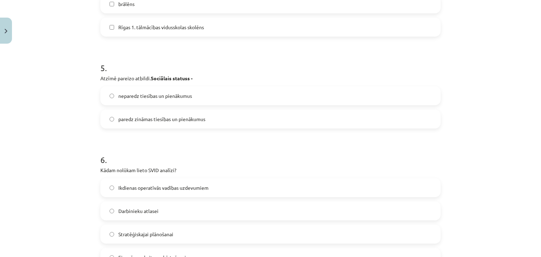
scroll to position [882, 0]
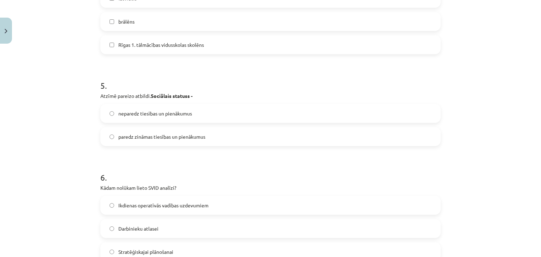
click at [149, 137] on span "paredz zināmas tiesības un pienākumus" at bounding box center [161, 136] width 87 height 7
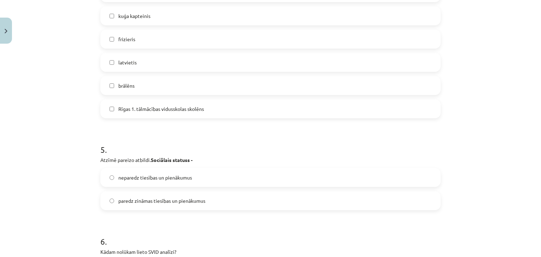
scroll to position [741, 0]
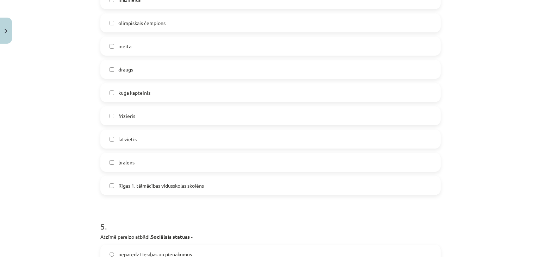
click at [134, 160] on label "brālēns" at bounding box center [270, 163] width 339 height 18
click at [131, 138] on span "latvietis" at bounding box center [127, 139] width 18 height 7
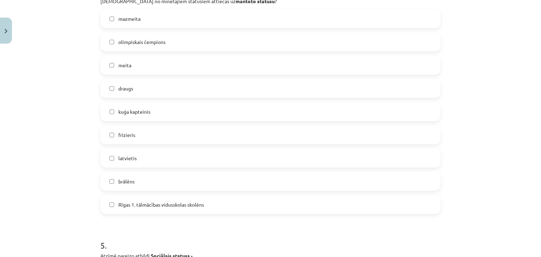
scroll to position [705, 0]
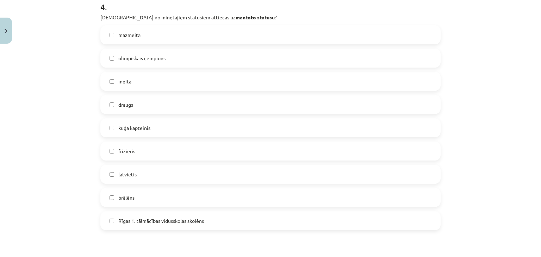
click at [127, 79] on span "meita" at bounding box center [124, 81] width 13 height 7
click at [131, 38] on span "mazmeita" at bounding box center [129, 34] width 22 height 7
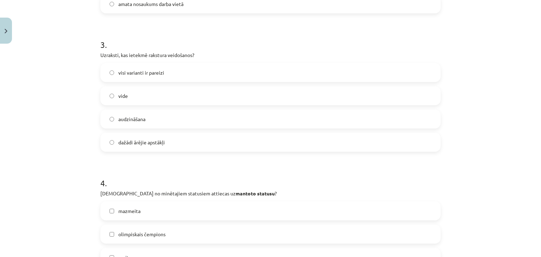
click at [144, 75] on span "visi varianti ir pareizi" at bounding box center [141, 72] width 46 height 7
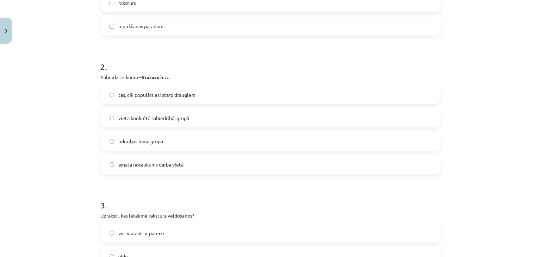
scroll to position [353, 0]
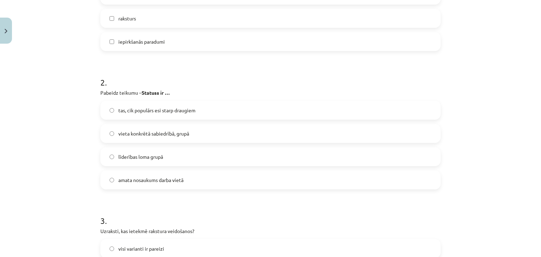
click at [128, 137] on label "vieta konkrētā sabiedrībā, grupā" at bounding box center [270, 134] width 339 height 18
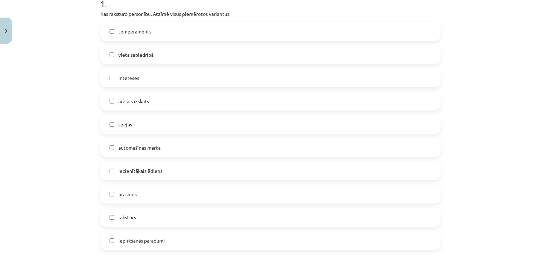
scroll to position [106, 0]
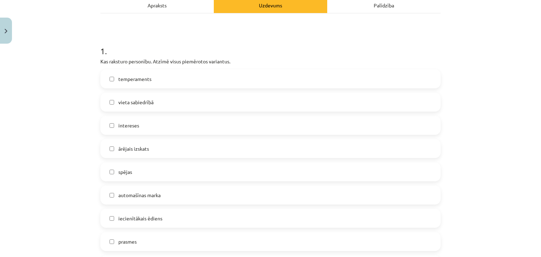
click at [134, 77] on span "temperaments" at bounding box center [134, 78] width 33 height 7
click at [133, 96] on label "vieta sabiedrībā" at bounding box center [270, 102] width 339 height 18
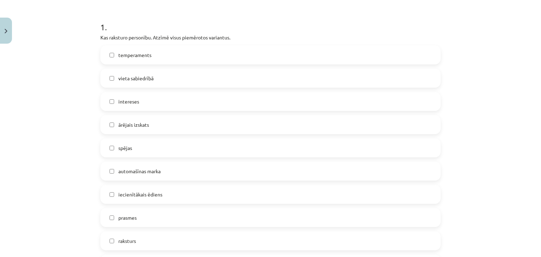
scroll to position [142, 0]
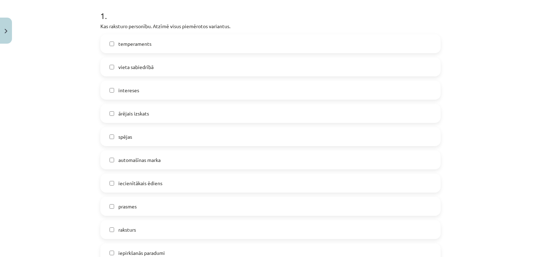
click at [120, 87] on span "intereses" at bounding box center [128, 90] width 21 height 7
click at [115, 137] on label "spējas" at bounding box center [270, 137] width 339 height 18
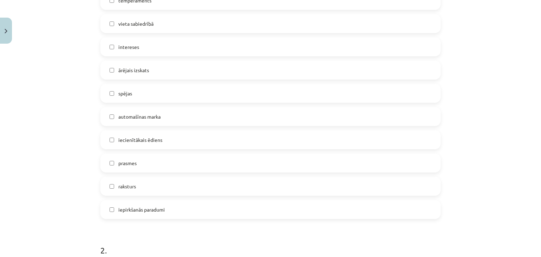
scroll to position [247, 0]
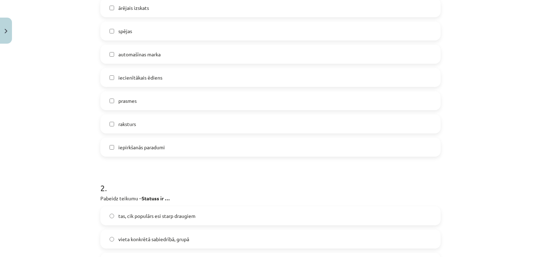
click at [107, 93] on label "prasmes" at bounding box center [270, 101] width 339 height 18
click at [118, 127] on span "raksturs" at bounding box center [127, 123] width 18 height 7
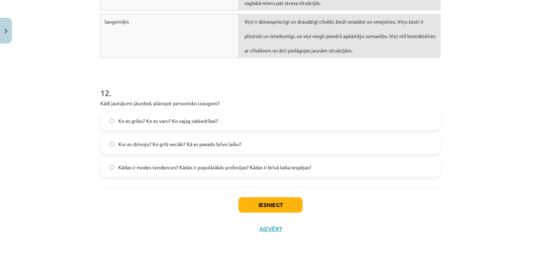
scroll to position [1903, 0]
click at [248, 205] on button "Iesniegt" at bounding box center [271, 205] width 64 height 16
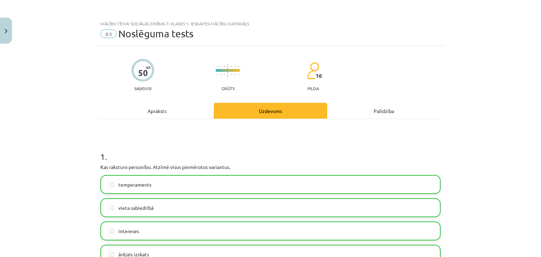
scroll to position [0, 0]
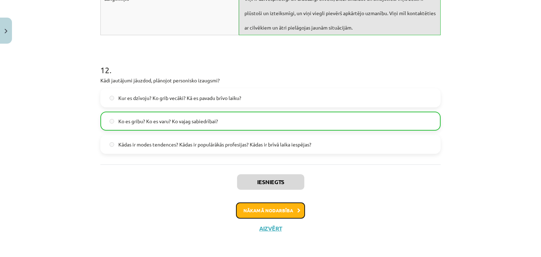
click at [278, 206] on button "Nākamā nodarbība" at bounding box center [270, 211] width 69 height 16
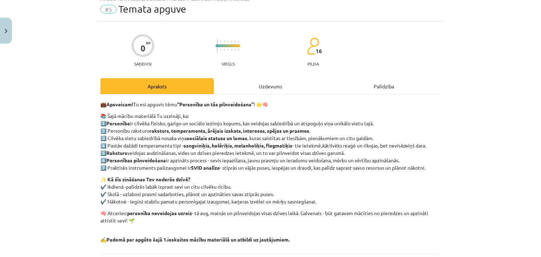
scroll to position [18, 0]
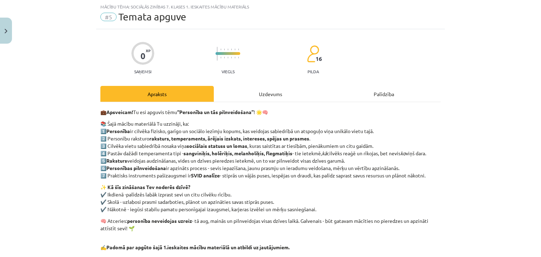
click at [259, 86] on div "Uzdevums" at bounding box center [270, 94] width 113 height 16
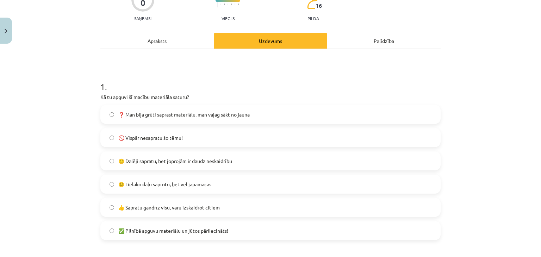
scroll to position [88, 0]
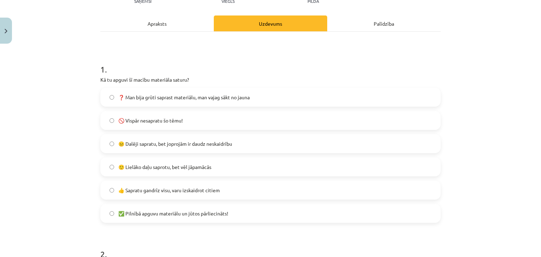
click at [146, 193] on span "👍 Sapratu gandrīz visu, varu izskaidrot citiem" at bounding box center [168, 190] width 101 height 7
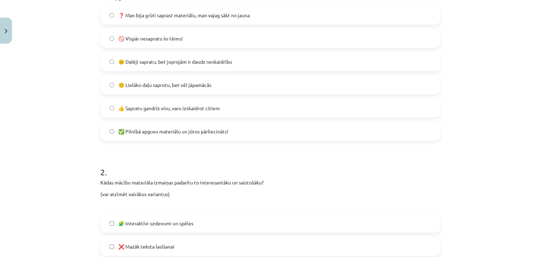
scroll to position [159, 0]
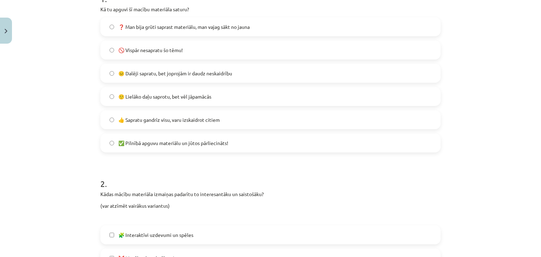
click at [134, 139] on label "✅ Pilnībā apguvu materiālu un jūtos pārliecināts!" at bounding box center [270, 143] width 339 height 18
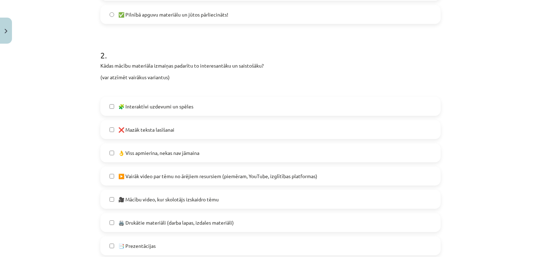
scroll to position [299, 0]
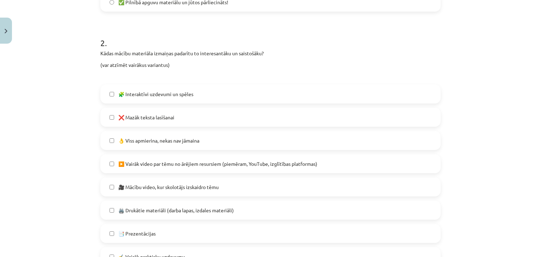
click at [129, 97] on span "🧩 Interaktīvi uzdevumi un spēles" at bounding box center [155, 94] width 75 height 7
click at [122, 118] on span "❌ Mazāk teksta lasīšanai" at bounding box center [146, 117] width 56 height 7
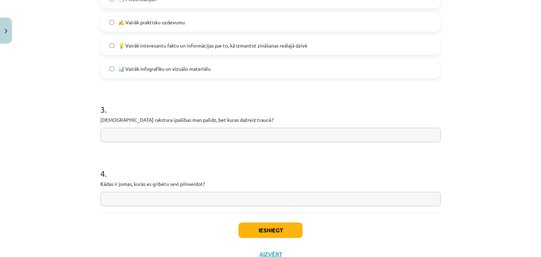
scroll to position [546, 0]
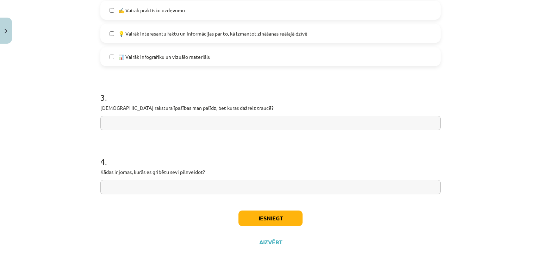
click at [133, 125] on input "text" at bounding box center [270, 123] width 340 height 14
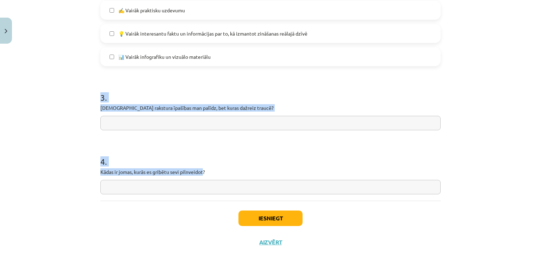
drag, startPoint x: 90, startPoint y: 98, endPoint x: 204, endPoint y: 169, distance: 134.9
click at [204, 169] on div "Mācību tēma: Sociālās zinības 7. klases 1. ieskaites mācību materiāls #5 Temata…" at bounding box center [270, 128] width 541 height 257
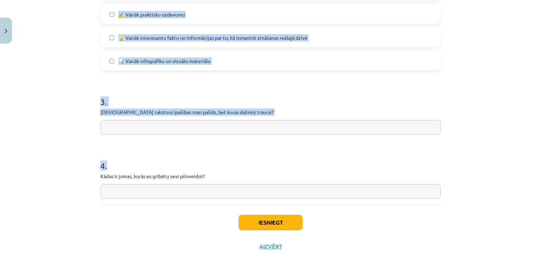
scroll to position [561, 0]
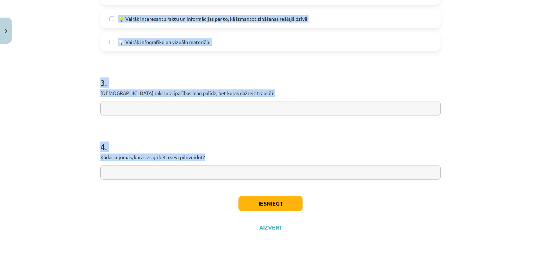
drag, startPoint x: 75, startPoint y: 124, endPoint x: 202, endPoint y: 182, distance: 139.8
click at [202, 182] on div "Mācību tēma: Sociālās zinības 7. klases 1. ieskaites mācību materiāls #5 Temata…" at bounding box center [270, 128] width 541 height 257
copy form "1 . Kā tu apguvi šī macību materiāla saturu? ❓ Man bija grūti saprast materiālu…"
click at [200, 112] on input "text" at bounding box center [270, 108] width 340 height 14
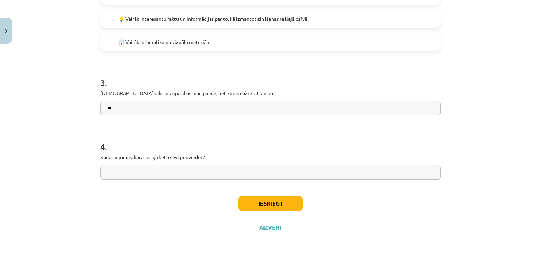
type input "*"
type input "**********"
click at [159, 173] on input "text" at bounding box center [270, 172] width 340 height 14
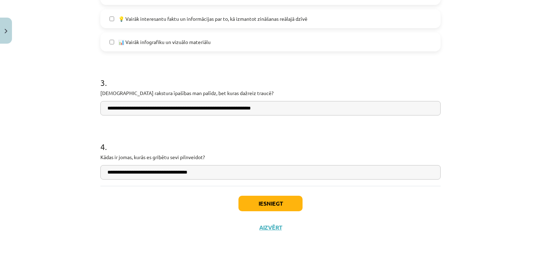
drag, startPoint x: 207, startPoint y: 172, endPoint x: 190, endPoint y: 175, distance: 17.7
click at [190, 175] on input "**********" at bounding box center [270, 172] width 340 height 14
type input "**********"
drag, startPoint x: 245, startPoint y: 206, endPoint x: 250, endPoint y: 202, distance: 7.0
click at [239, 196] on button "Iesniegt" at bounding box center [271, 204] width 64 height 16
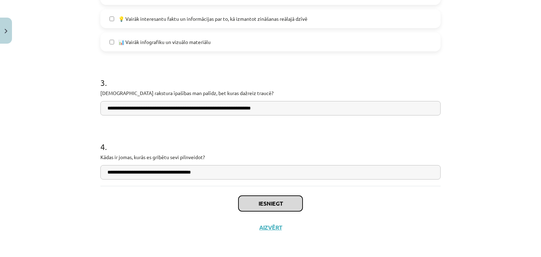
click at [251, 204] on button "Iesniegt" at bounding box center [271, 204] width 64 height 16
click at [249, 205] on button "Iesniegt" at bounding box center [271, 204] width 64 height 16
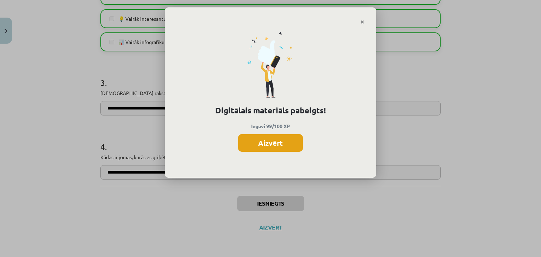
click at [247, 142] on button "Aizvērt" at bounding box center [270, 143] width 65 height 18
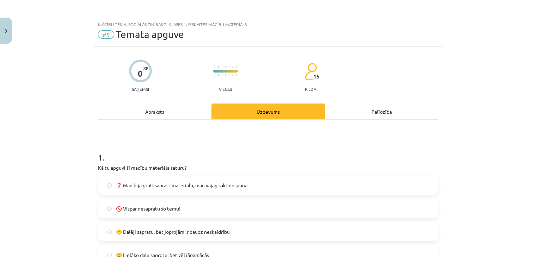
scroll to position [65, 0]
